Goal: Download file/media

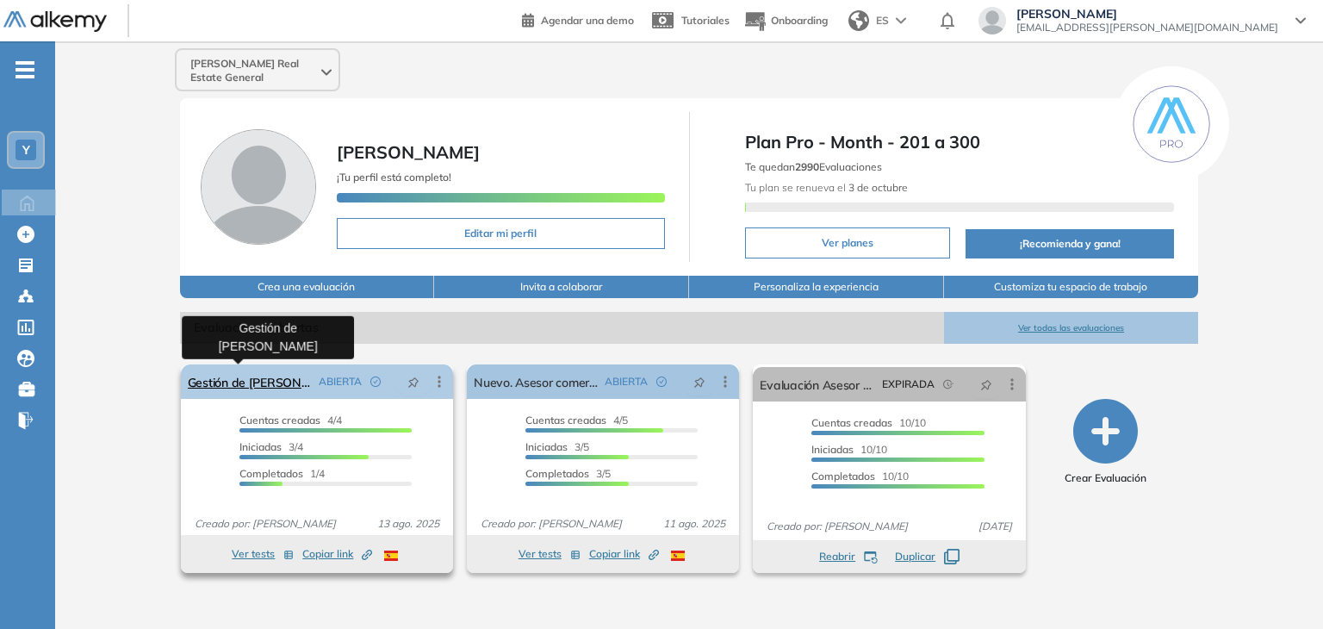
click at [244, 381] on link "Gestión de [PERSON_NAME]" at bounding box center [250, 381] width 124 height 34
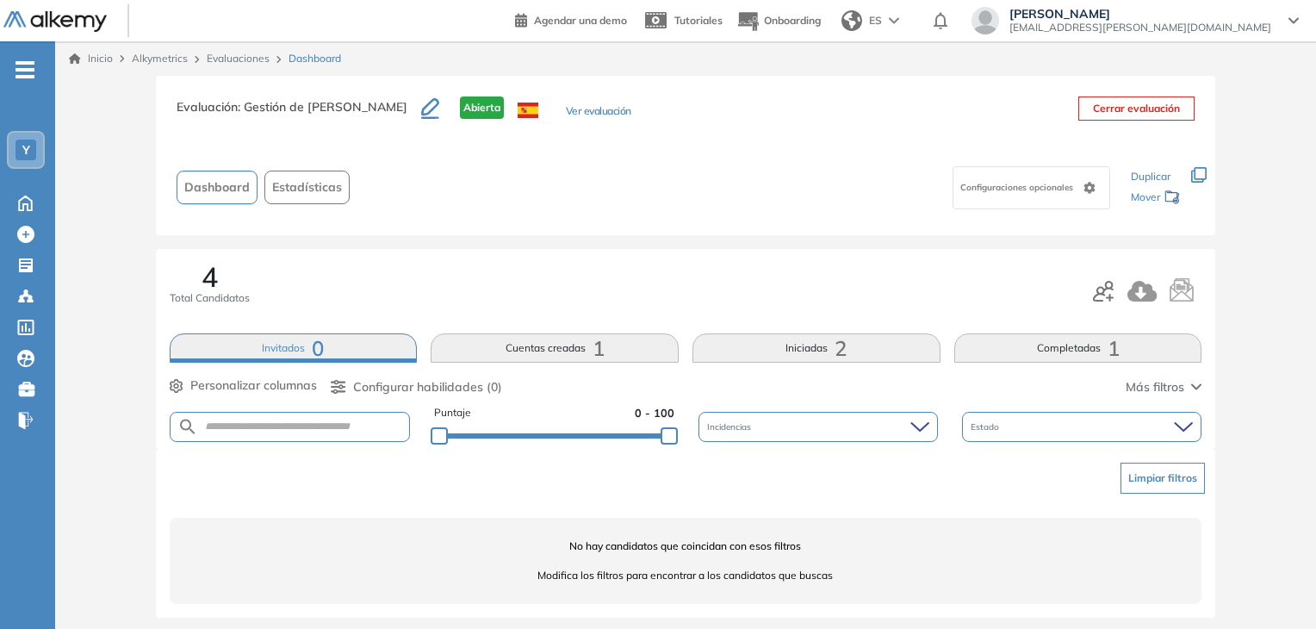
click at [1108, 348] on span "1" at bounding box center [1113, 348] width 12 height 0
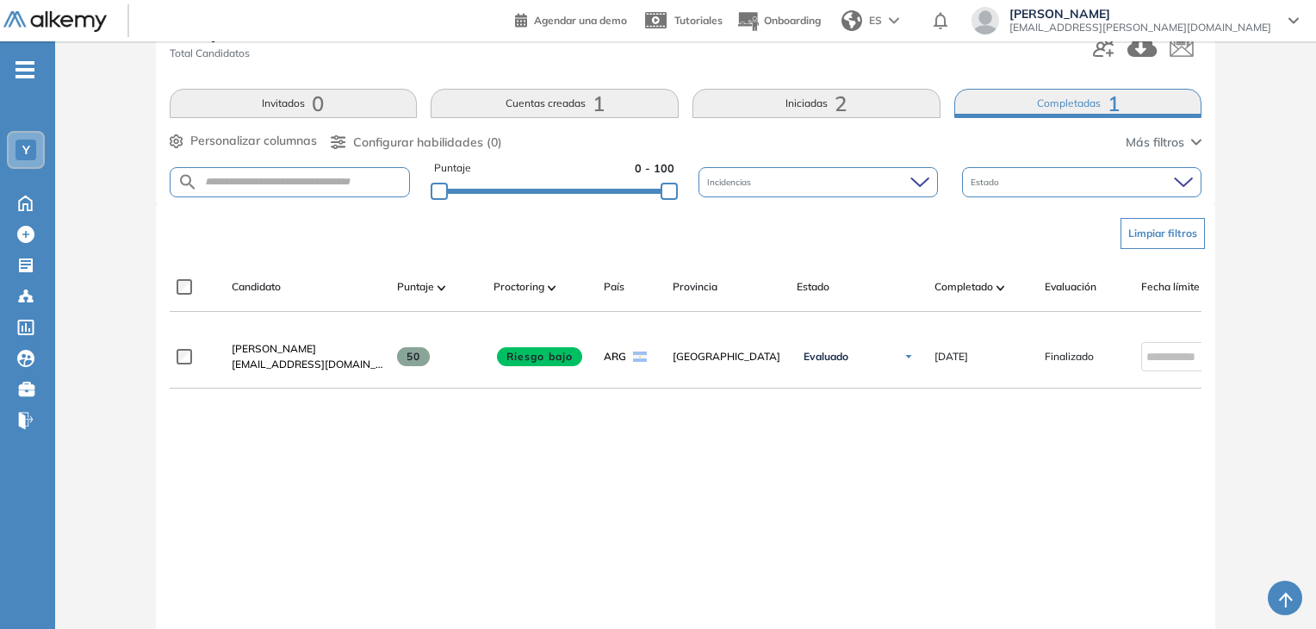
scroll to position [258, 0]
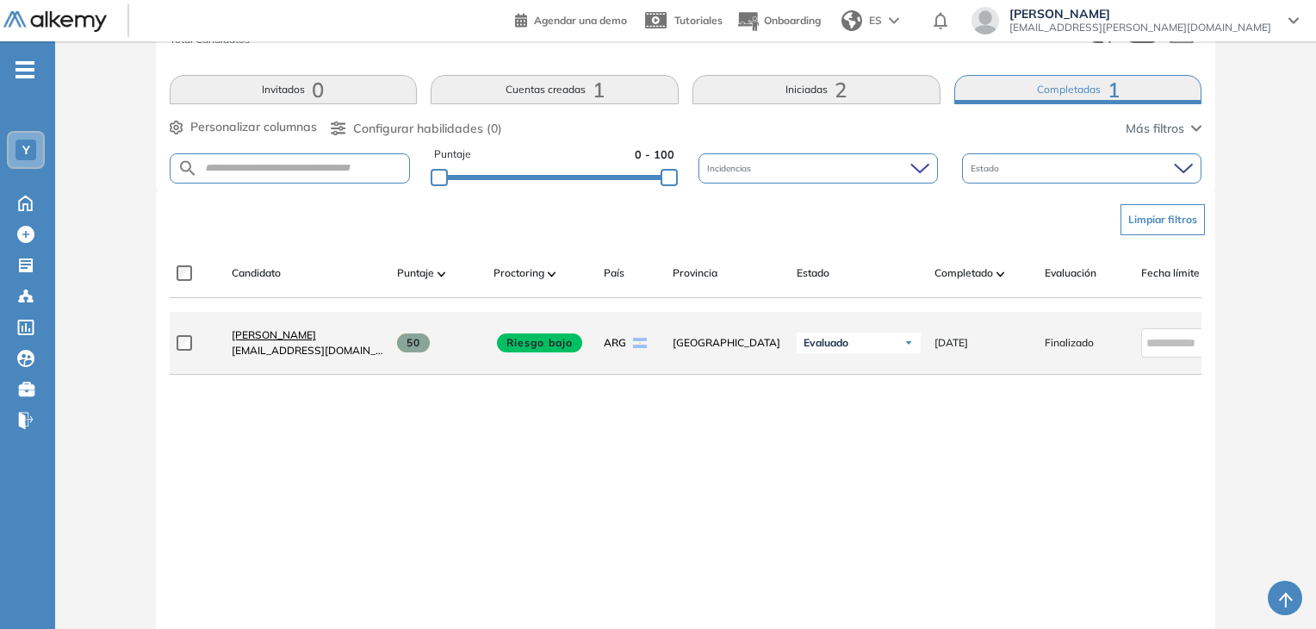
click at [266, 341] on span "[PERSON_NAME]" at bounding box center [274, 334] width 84 height 13
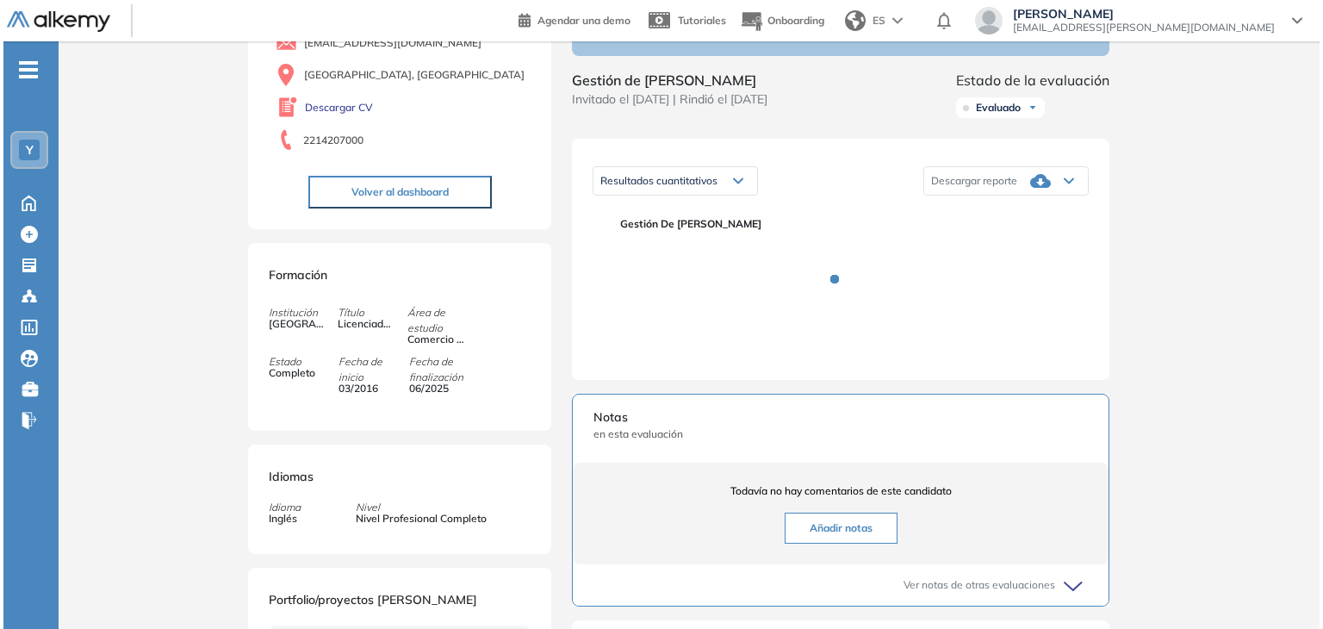
scroll to position [172, 0]
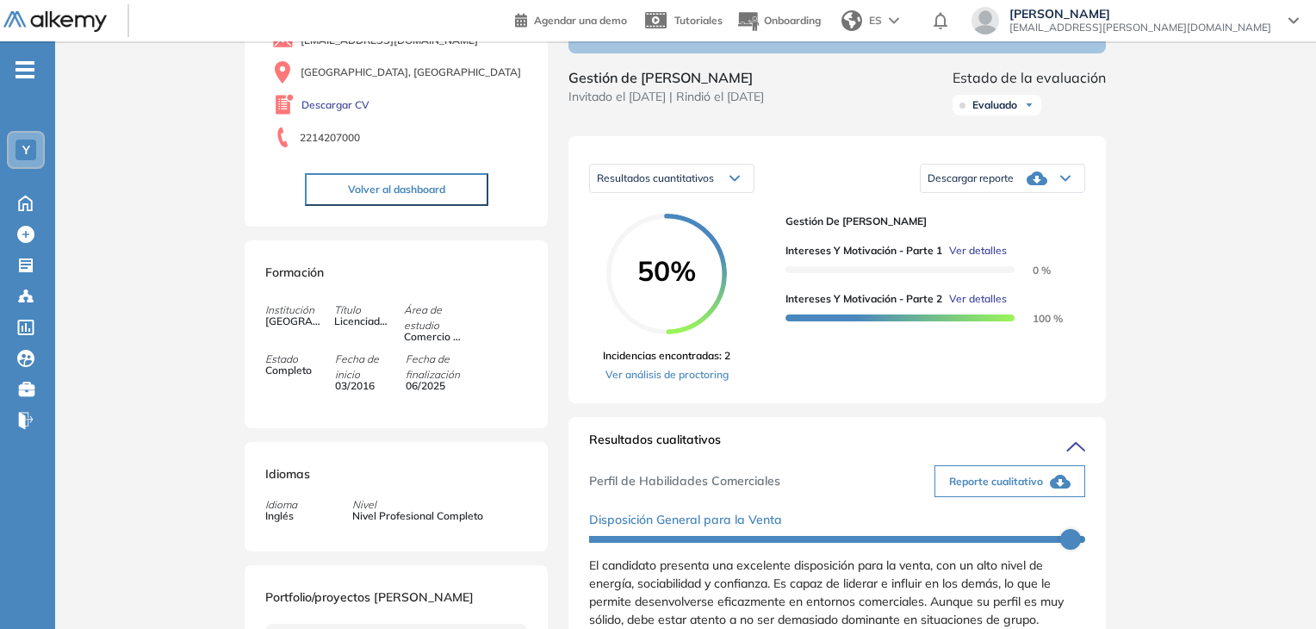
click at [983, 258] on span "Ver detalles" at bounding box center [978, 250] width 58 height 15
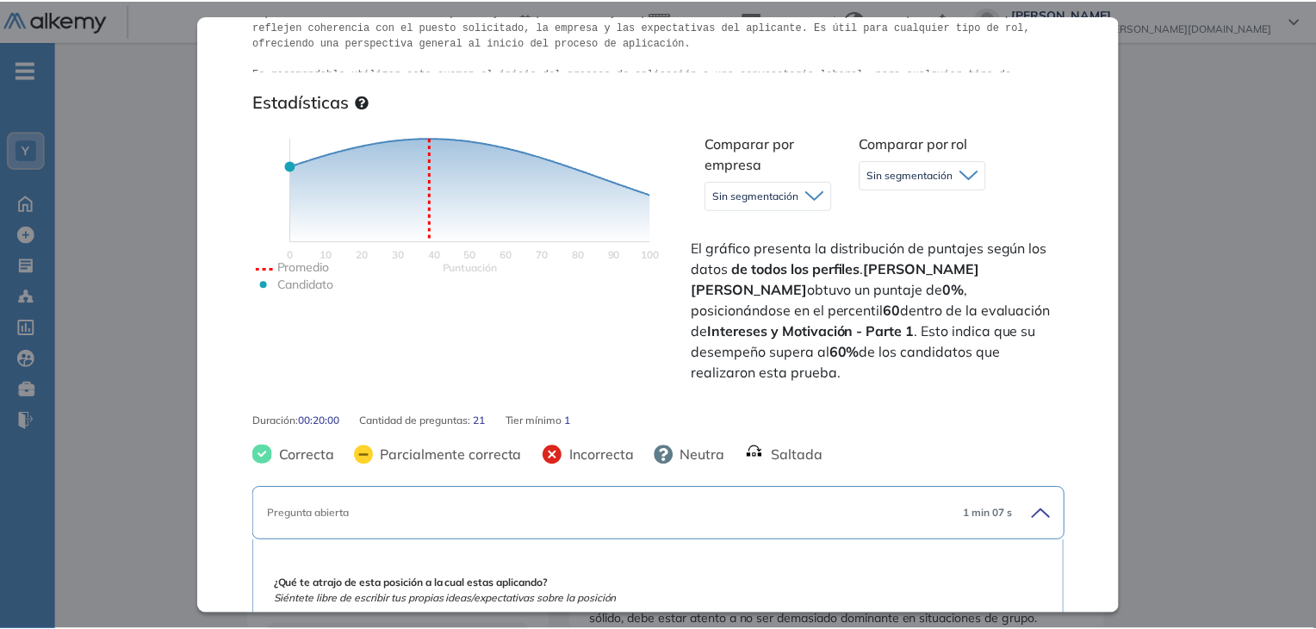
scroll to position [0, 0]
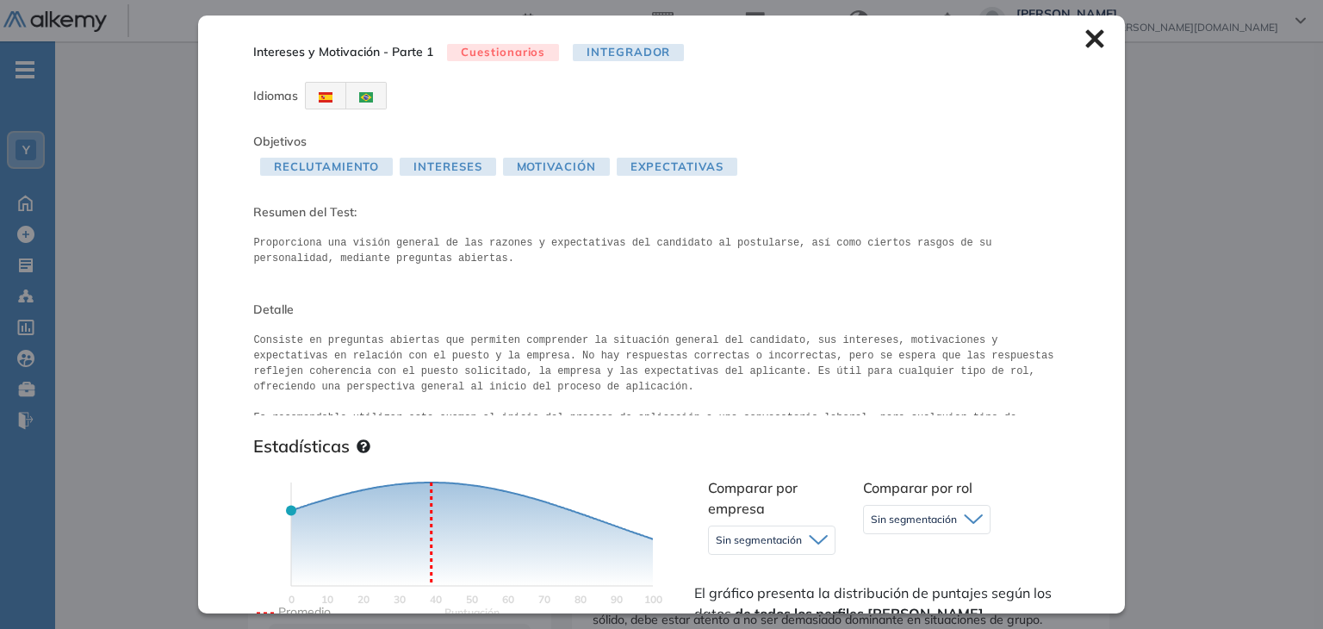
click at [1085, 39] on icon at bounding box center [1094, 39] width 18 height 18
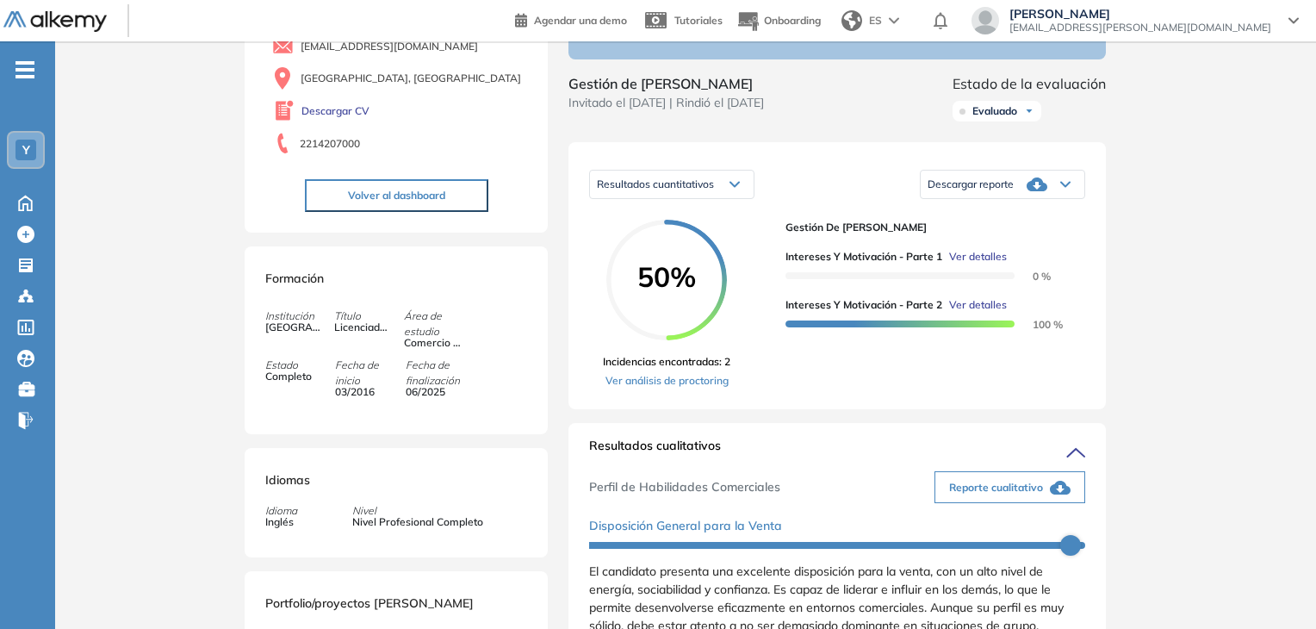
scroll to position [86, 0]
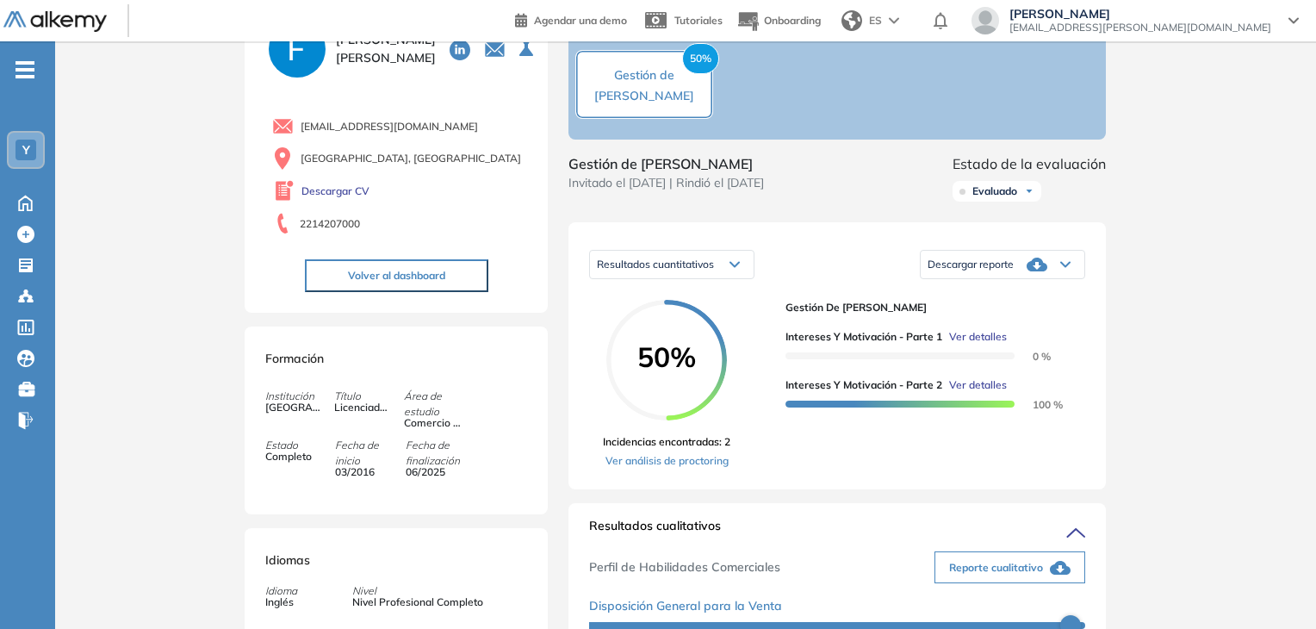
click at [1057, 282] on div "Descargar reporte" at bounding box center [1002, 264] width 164 height 34
click at [1034, 332] on li "Descargar informe resumido" at bounding box center [992, 323] width 128 height 17
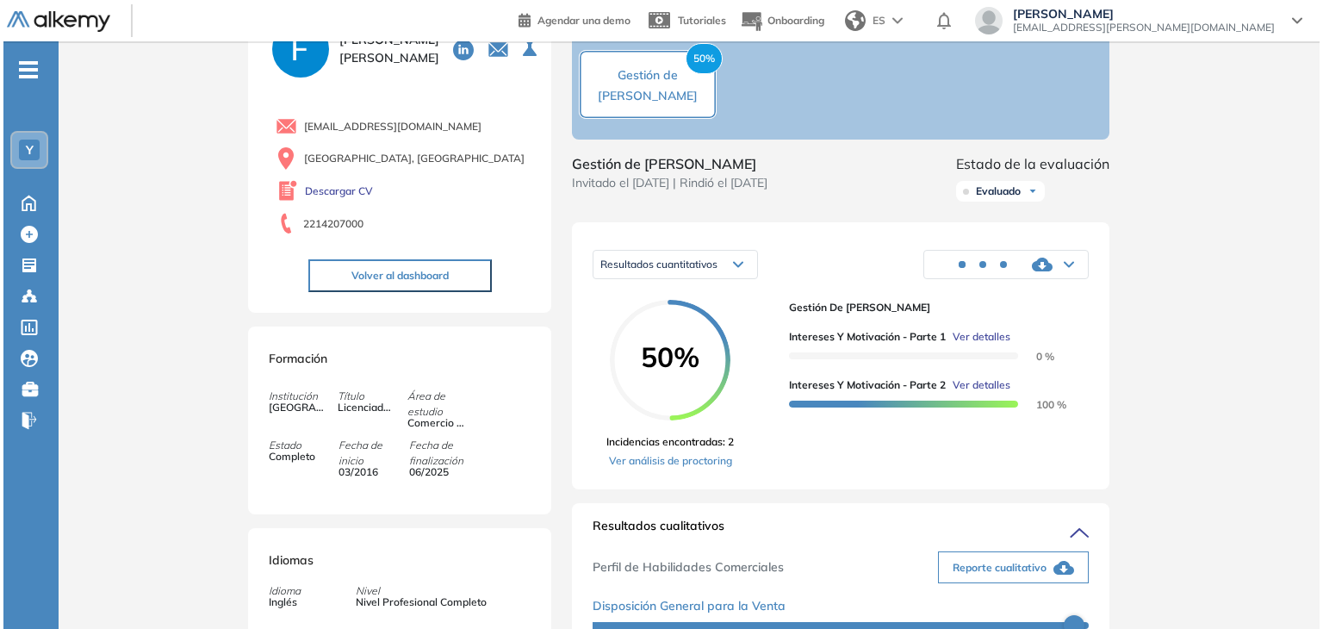
scroll to position [0, 0]
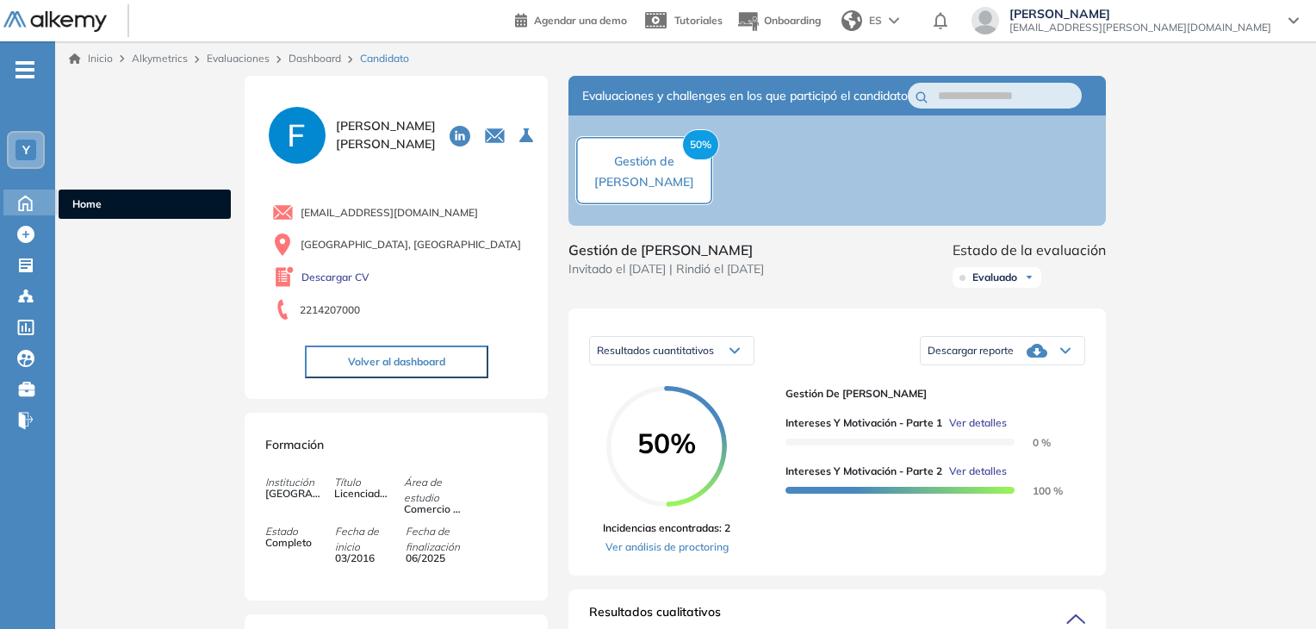
click at [32, 199] on icon at bounding box center [25, 202] width 13 height 15
